Goal: Navigation & Orientation: Find specific page/section

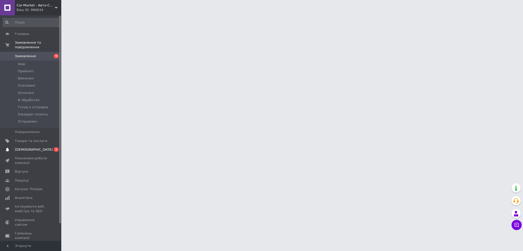
click at [23, 147] on span "[DEMOGRAPHIC_DATA]" at bounding box center [34, 149] width 38 height 5
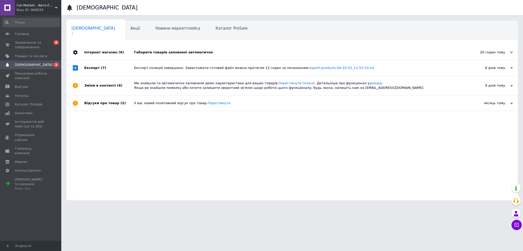
click at [152, 52] on div "Габарити товарів заповнені автоматично" at bounding box center [298, 52] width 328 height 5
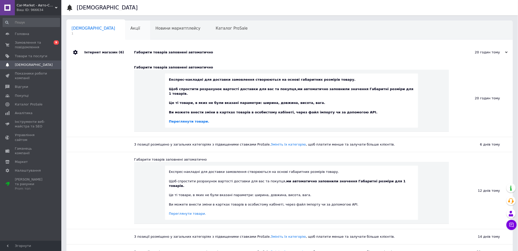
click at [125, 29] on div "Акції 0" at bounding box center [137, 30] width 25 height 19
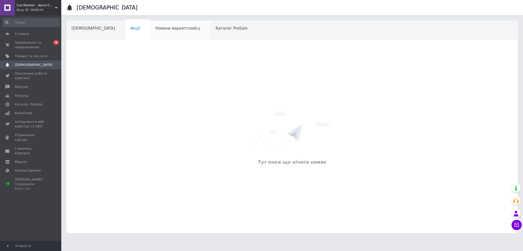
click at [159, 29] on span "Новини маркетплейсу" at bounding box center [177, 28] width 45 height 5
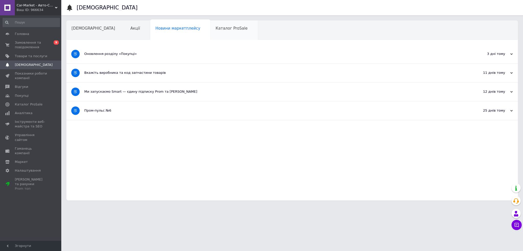
click at [216, 29] on span "Каталог ProSale" at bounding box center [232, 28] width 32 height 5
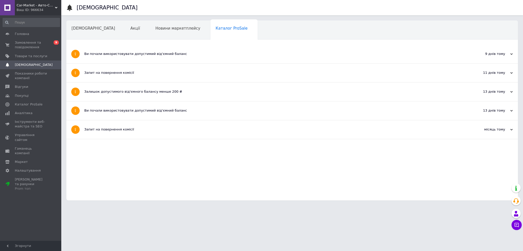
click at [112, 45] on span "Навчання та заходи" at bounding box center [92, 47] width 41 height 5
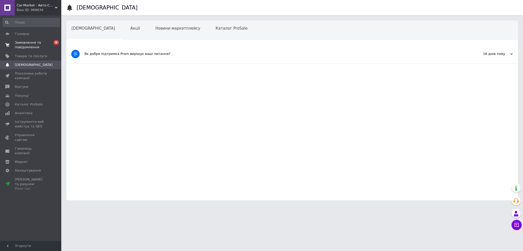
click at [25, 41] on span "Замовлення та повідомлення" at bounding box center [31, 44] width 32 height 9
